Goal: Information Seeking & Learning: Learn about a topic

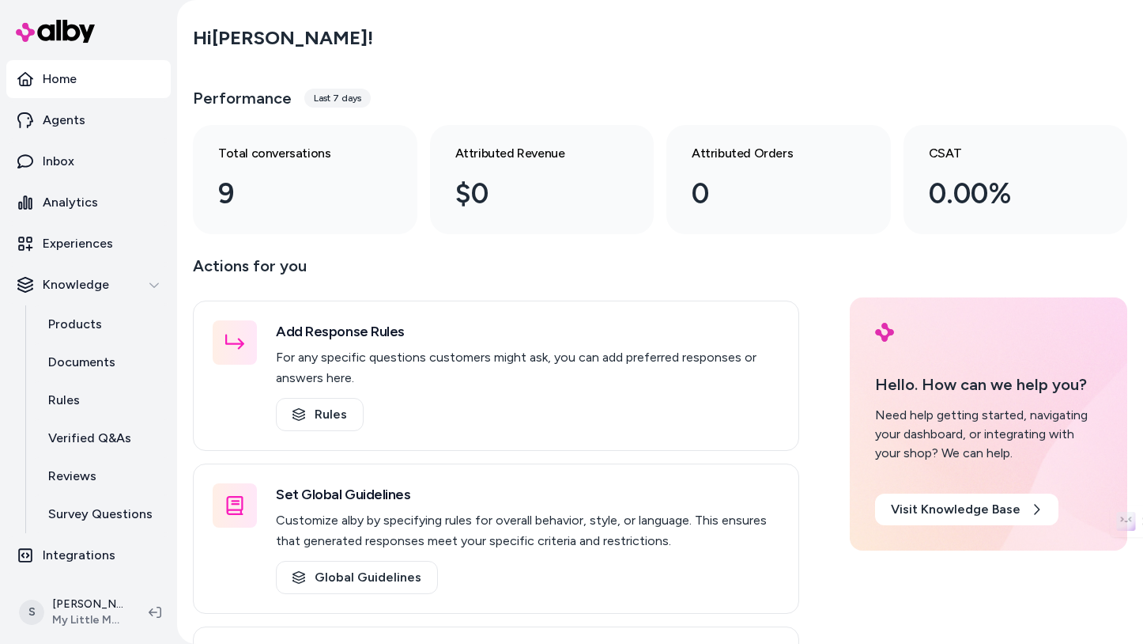
click at [28, 79] on icon at bounding box center [25, 79] width 16 height 16
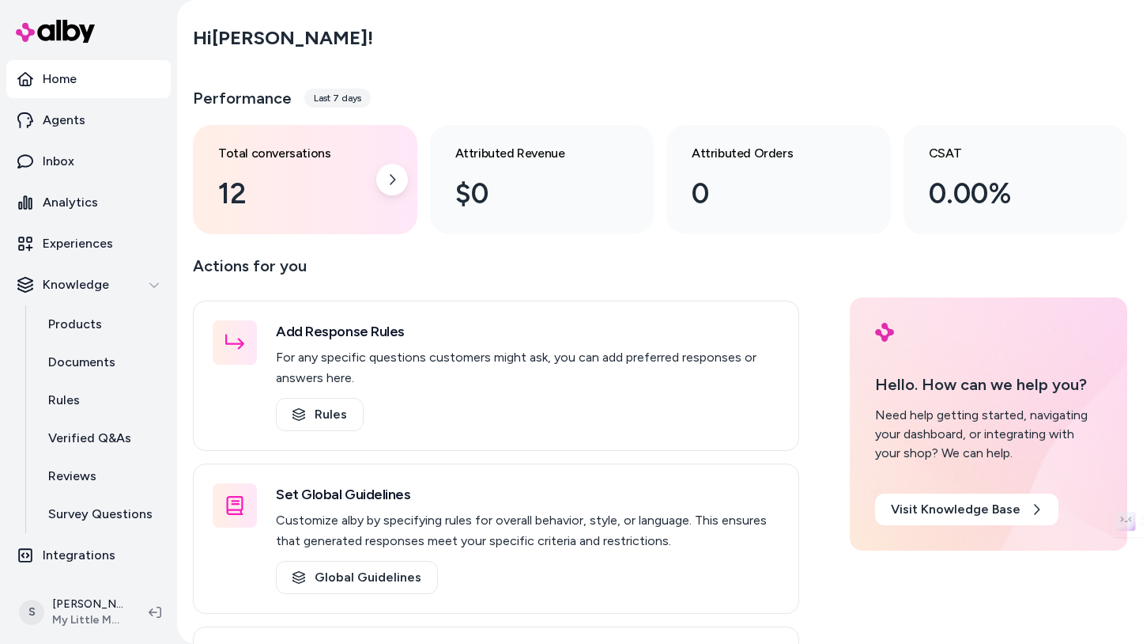
click at [230, 180] on div "12" at bounding box center [292, 193] width 149 height 43
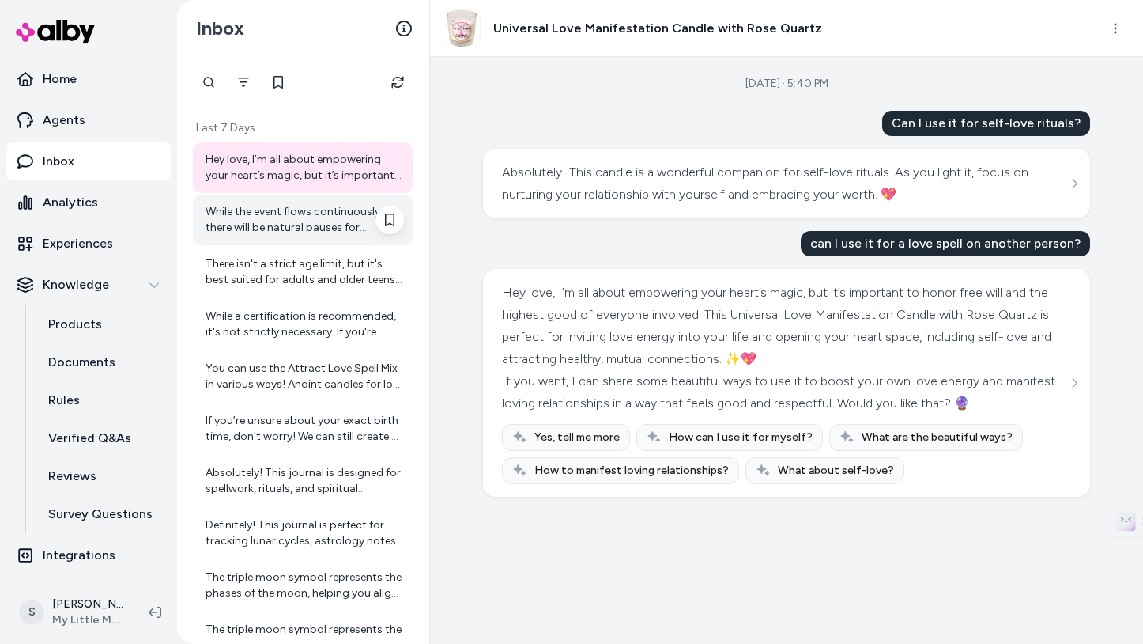
click at [289, 224] on div "While the event flows continuously, there will be natural pauses for reflection…" at bounding box center [305, 220] width 198 height 32
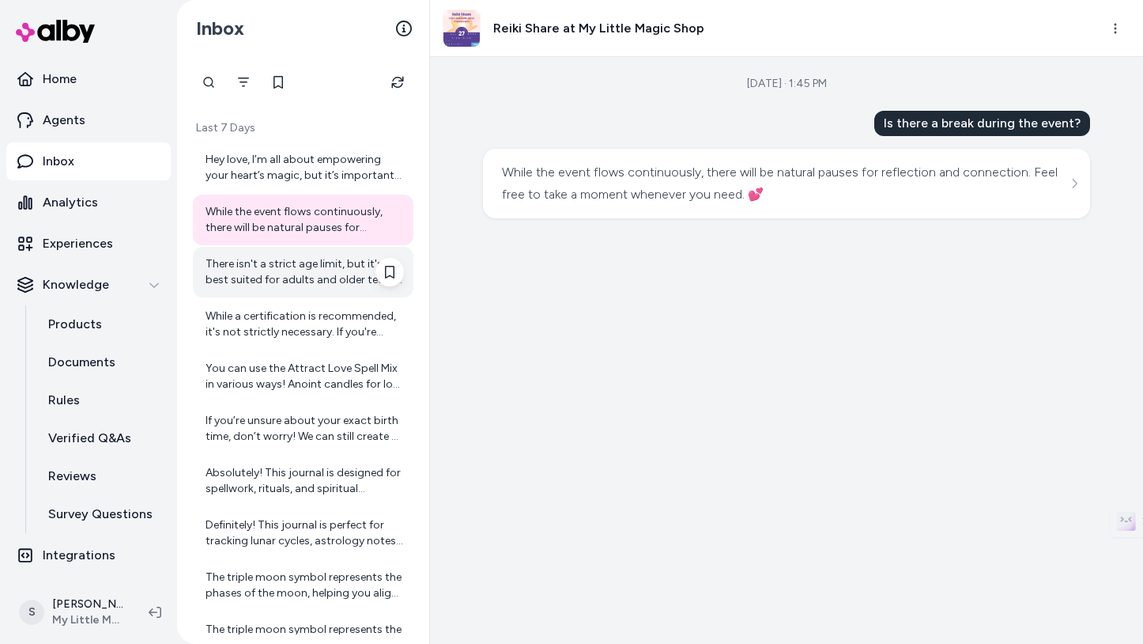
click at [253, 267] on div "There isn't a strict age limit, but it's best suited for adults and older teens…" at bounding box center [305, 272] width 198 height 32
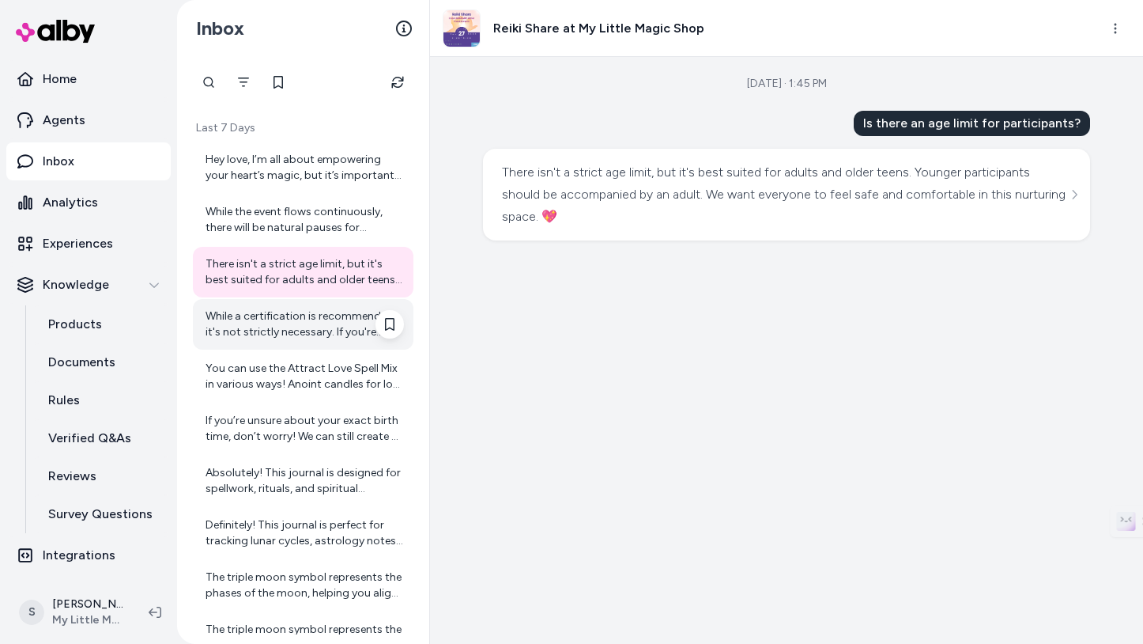
click at [266, 311] on div "While a certification is recommended, it's not strictly necessary. If you're in…" at bounding box center [305, 324] width 198 height 32
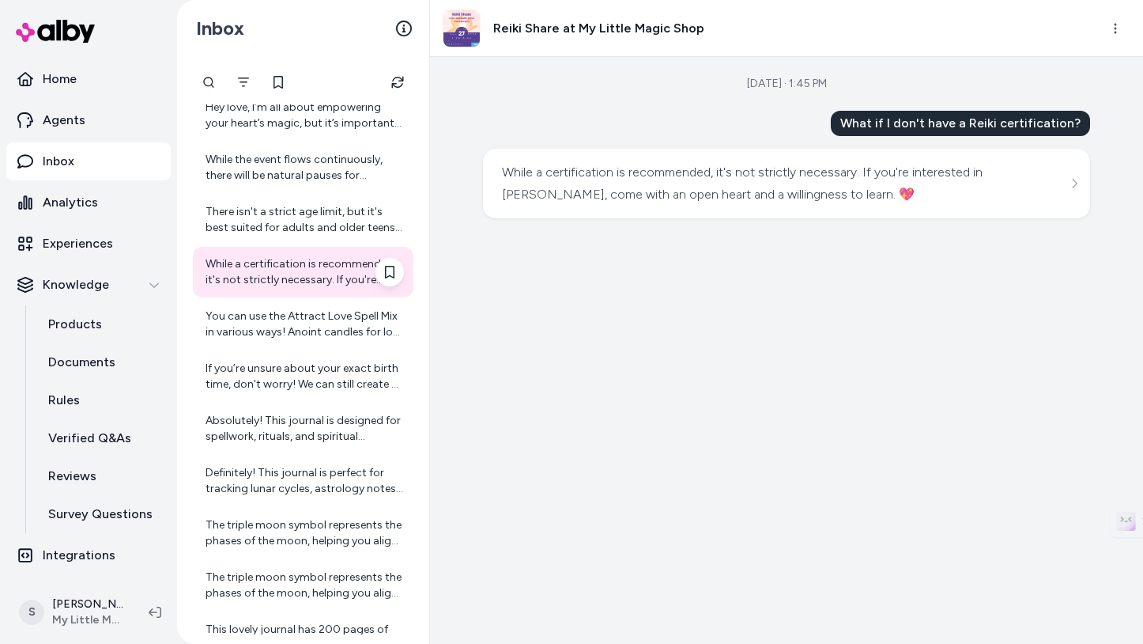
scroll to position [77, 0]
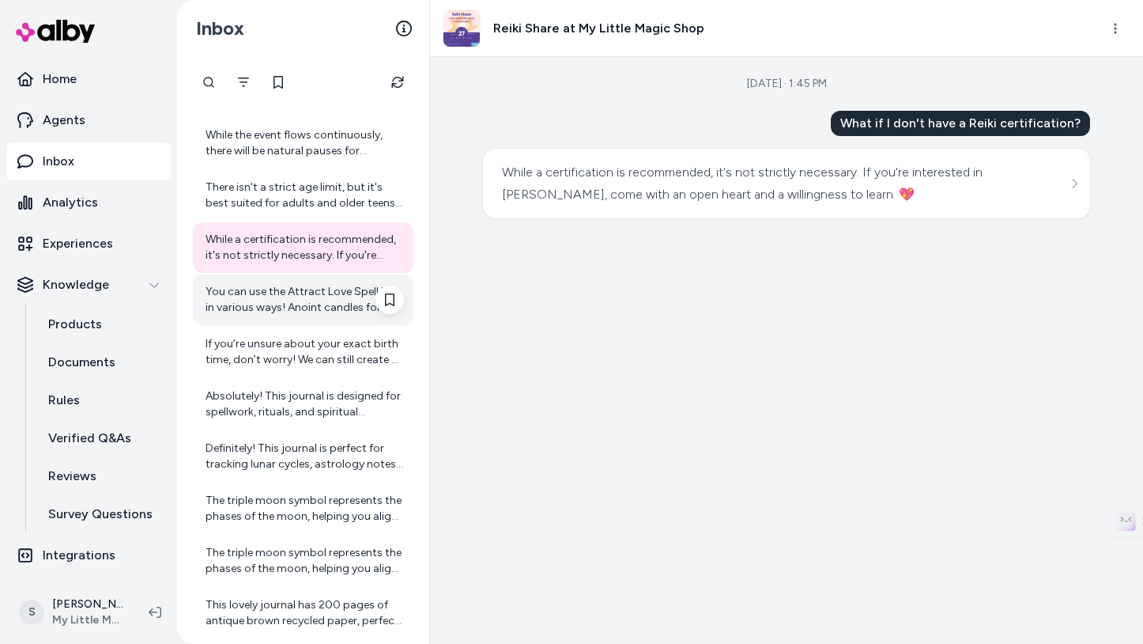
click at [296, 306] on div "You can use the Attract Love Spell Mix in various ways! Anoint candles for love…" at bounding box center [305, 300] width 198 height 32
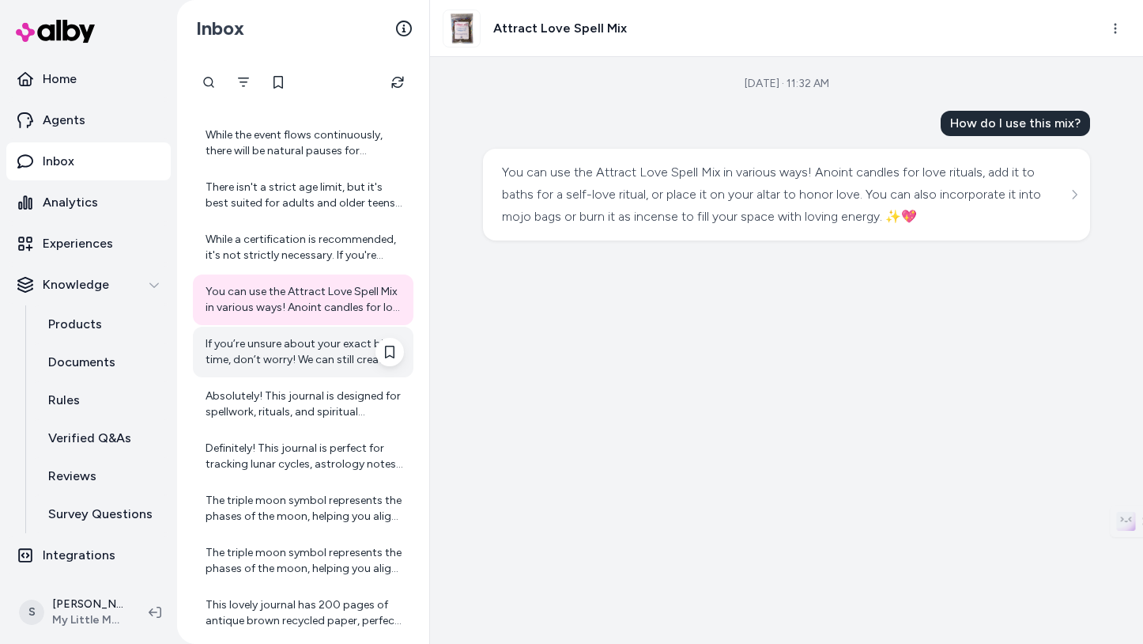
click at [297, 346] on div "If you’re unsure about your exact birth time, don’t worry! We can still create …" at bounding box center [305, 352] width 198 height 32
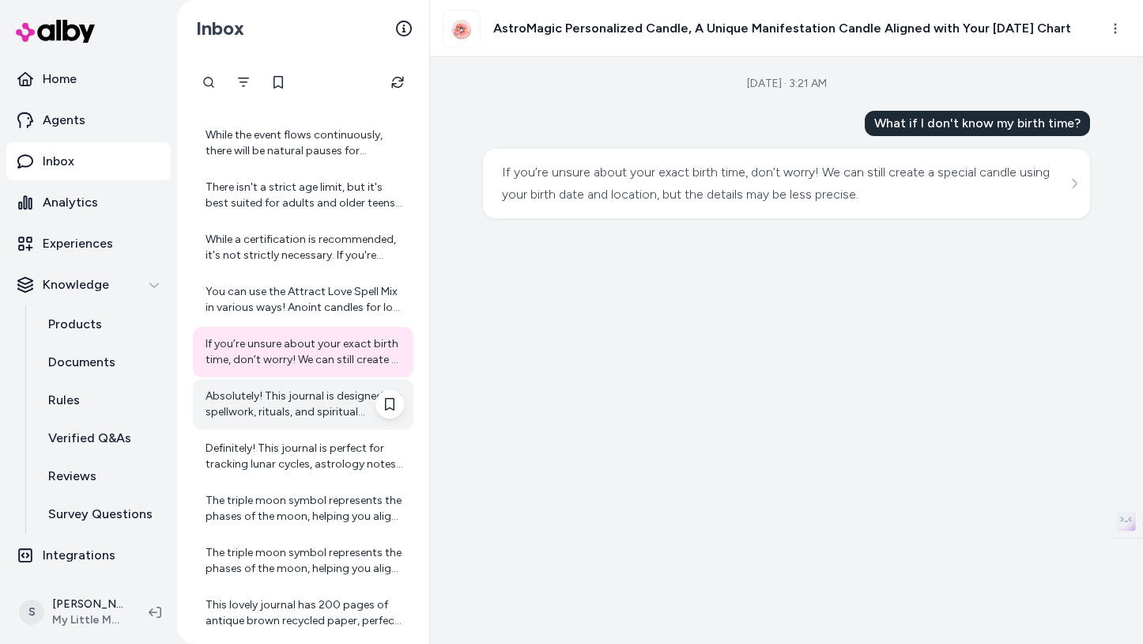
click at [276, 400] on div "Absolutely! This journal is designed for spellwork, rituals, and spiritual refl…" at bounding box center [305, 404] width 198 height 32
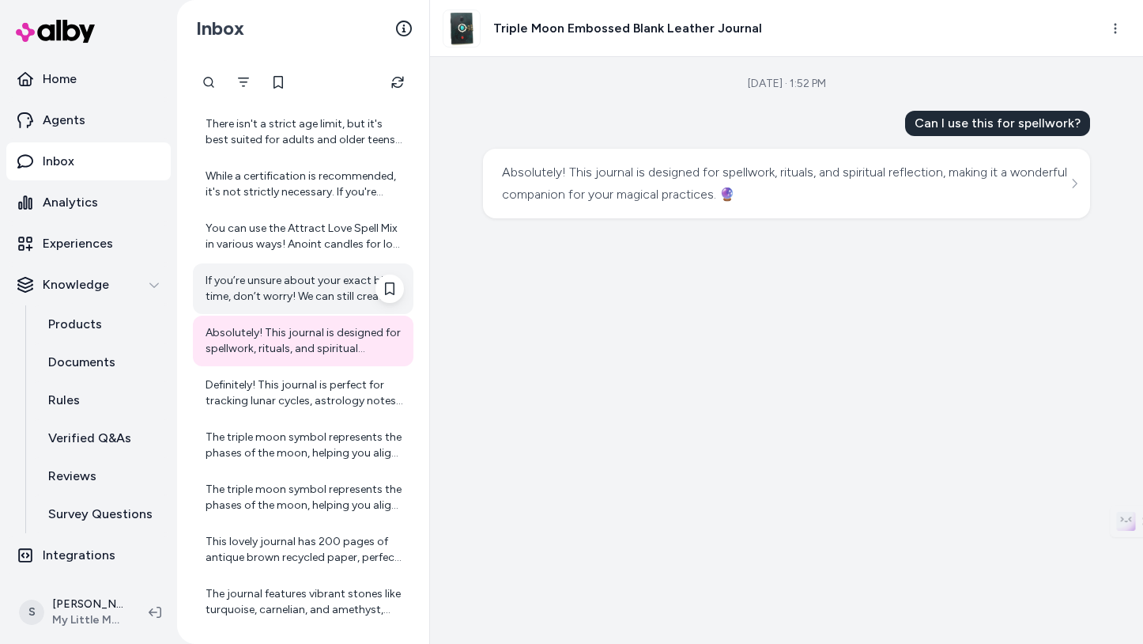
scroll to position [154, 0]
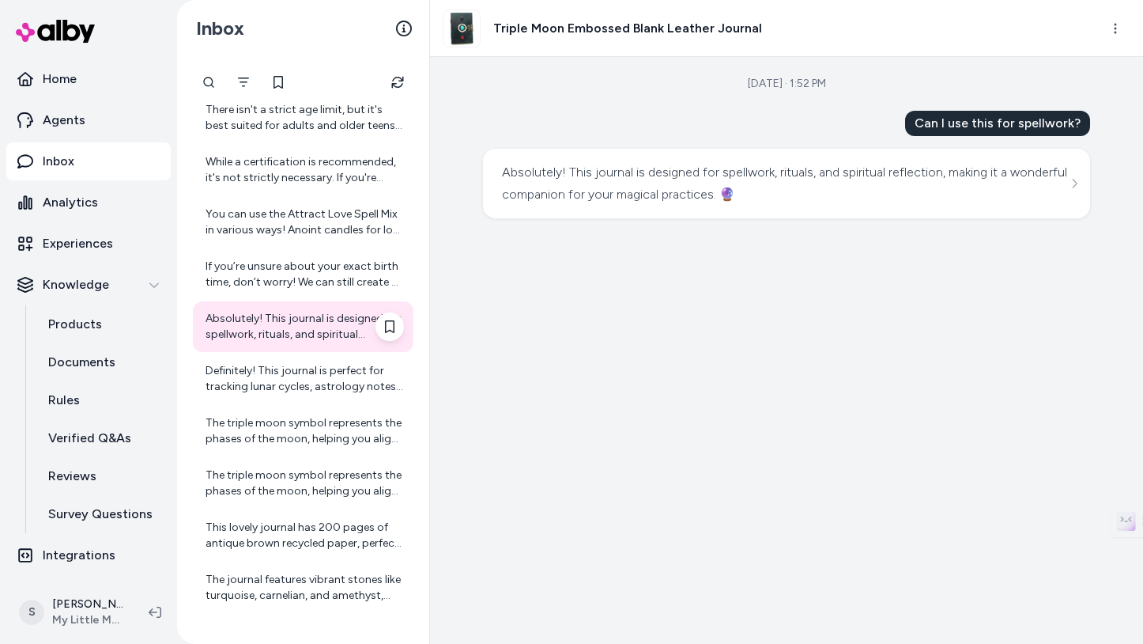
click at [282, 327] on div "Absolutely! This journal is designed for spellwork, rituals, and spiritual refl…" at bounding box center [305, 327] width 198 height 32
click at [305, 376] on div "Definitely! This journal is perfect for tracking lunar cycles, astrology notes,…" at bounding box center [305, 379] width 198 height 32
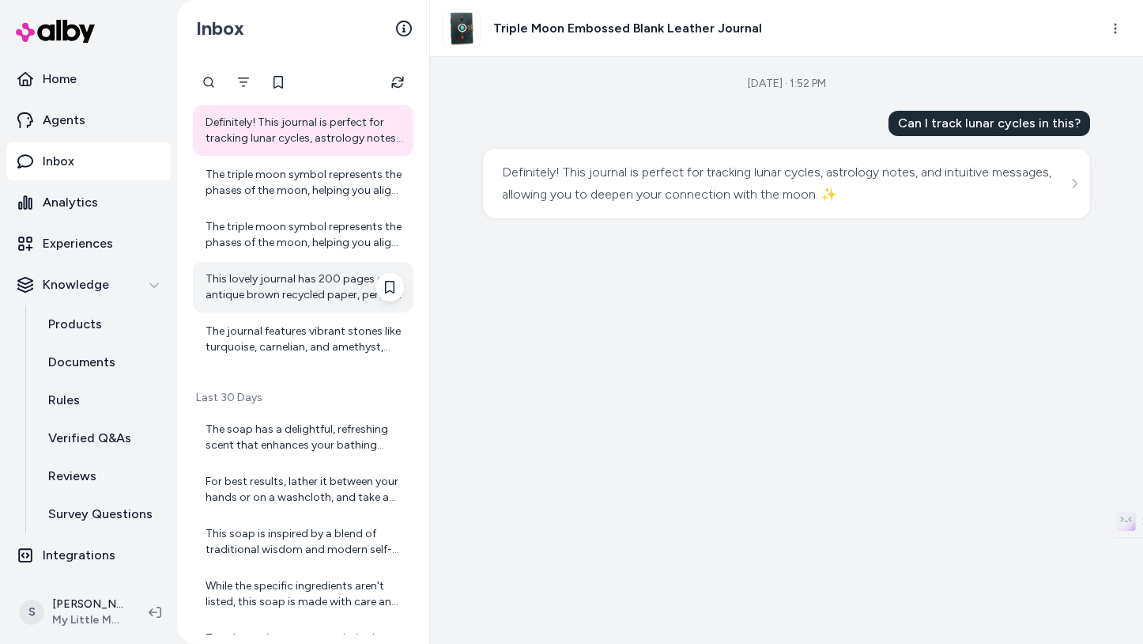
scroll to position [408, 0]
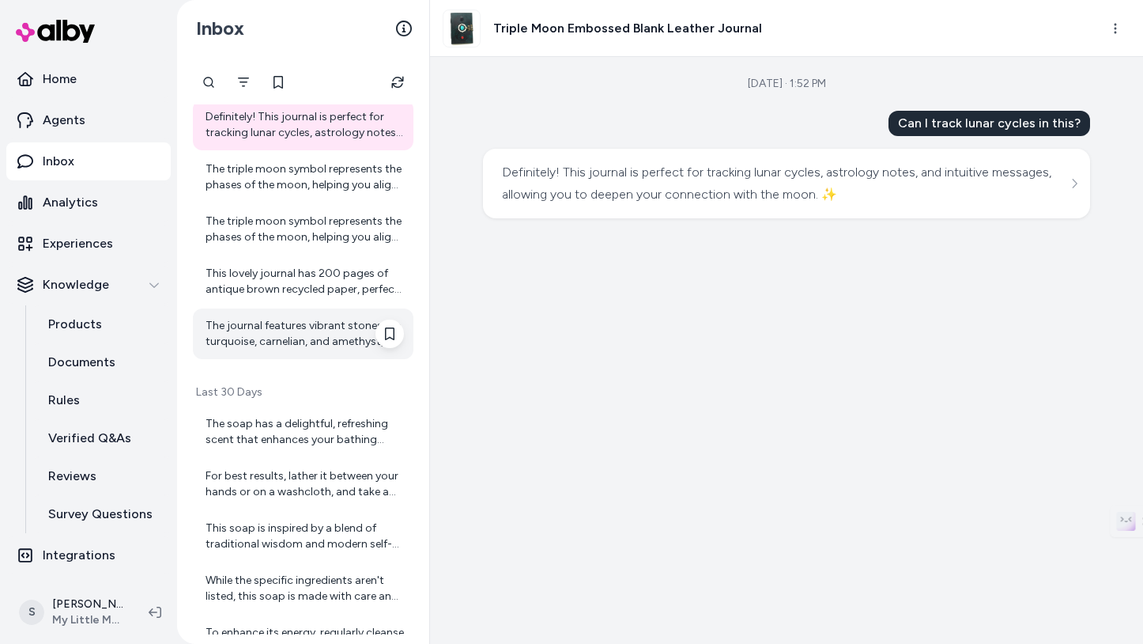
click at [315, 333] on div "The journal features vibrant stones like turquoise, carnelian, and amethyst, ea…" at bounding box center [305, 334] width 198 height 32
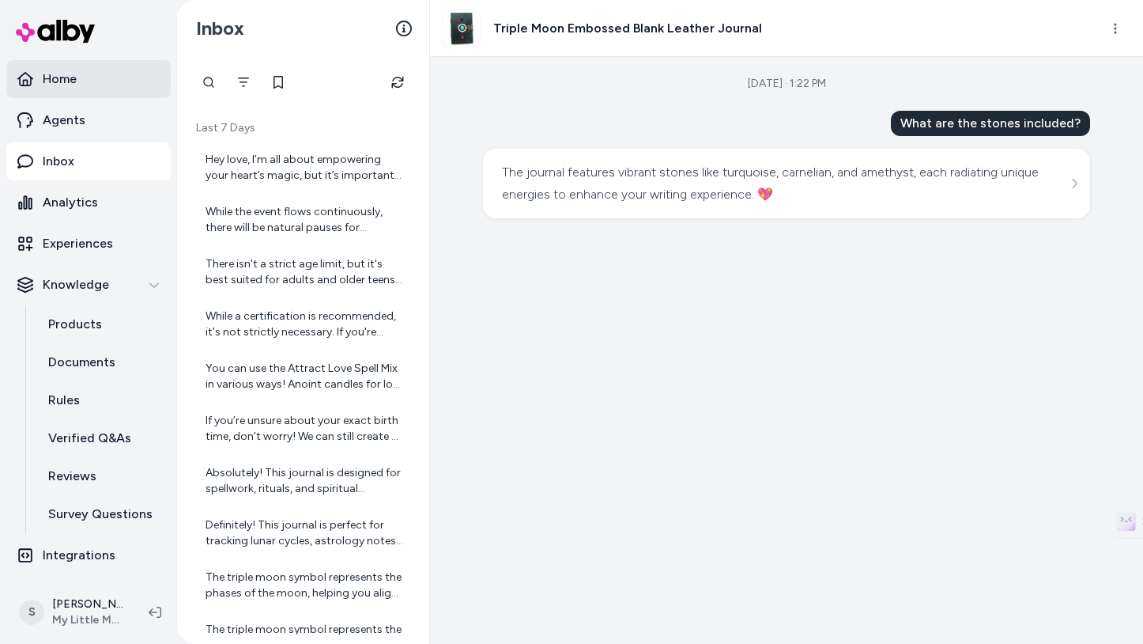
click at [68, 82] on p "Home" at bounding box center [60, 79] width 34 height 19
